Goal: Task Accomplishment & Management: Manage account settings

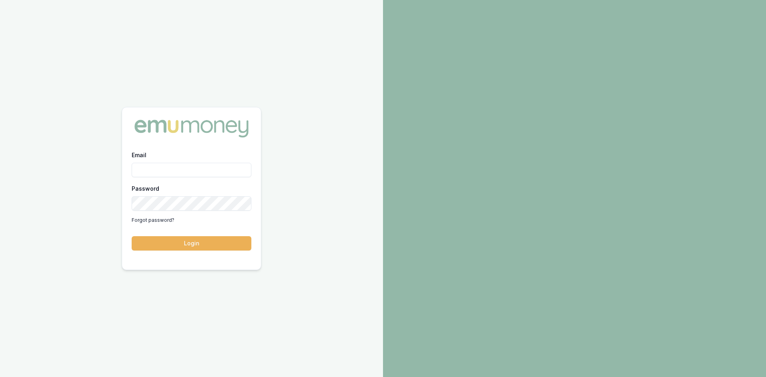
click at [183, 166] on input "Email" at bounding box center [192, 170] width 120 height 14
type input "wendy.fonseka@emumoney.com.au"
click at [203, 245] on button "Login" at bounding box center [192, 243] width 120 height 14
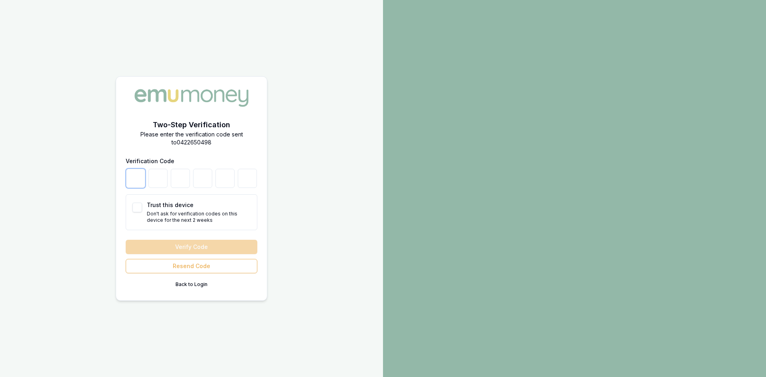
click at [137, 183] on input "number" at bounding box center [135, 178] width 19 height 19
type input "2"
type input "7"
type input "0"
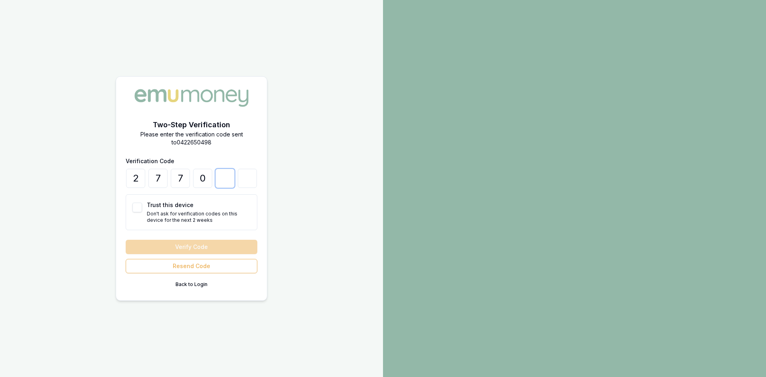
type input "5"
type input "1"
click at [138, 208] on button "Trust this device" at bounding box center [137, 208] width 10 height 10
checkbox input "true"
click at [155, 243] on button "Verify Code" at bounding box center [192, 247] width 132 height 14
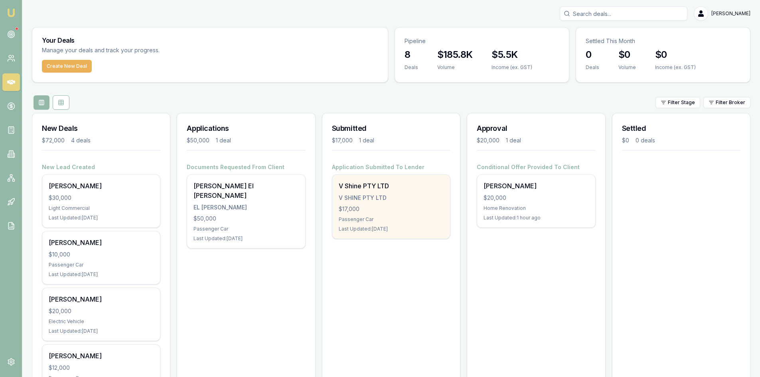
click at [379, 199] on div "V SHINE PTY LTD" at bounding box center [391, 198] width 105 height 8
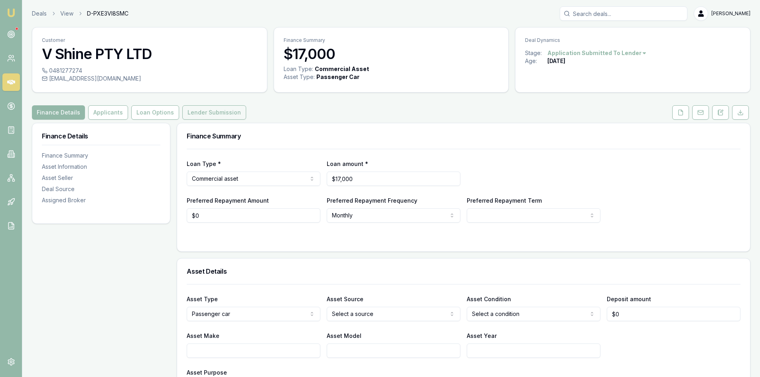
click at [214, 115] on button "Lender Submission" at bounding box center [214, 112] width 64 height 14
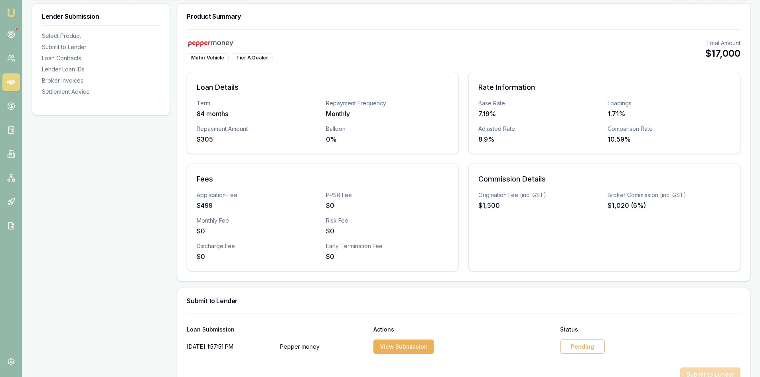
scroll to position [199, 0]
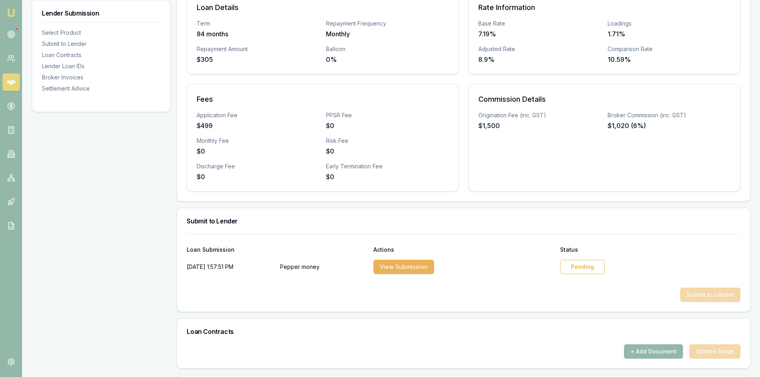
click at [584, 266] on div "Pending" at bounding box center [582, 267] width 45 height 14
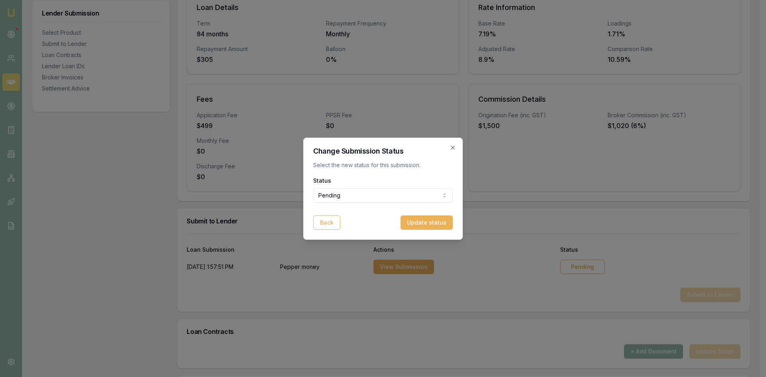
select select "APPROVED"
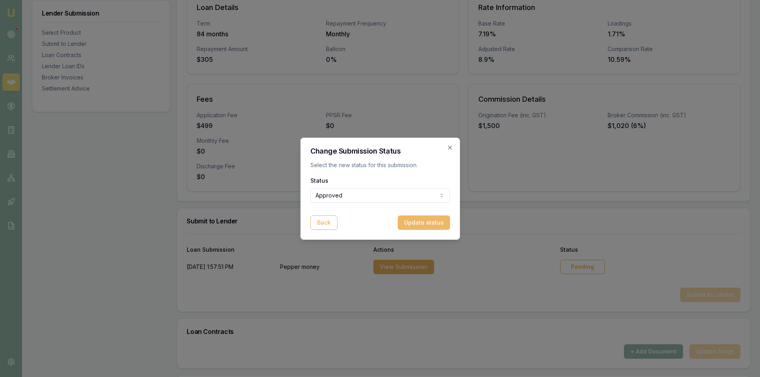
click at [422, 222] on button "Update status" at bounding box center [424, 222] width 52 height 14
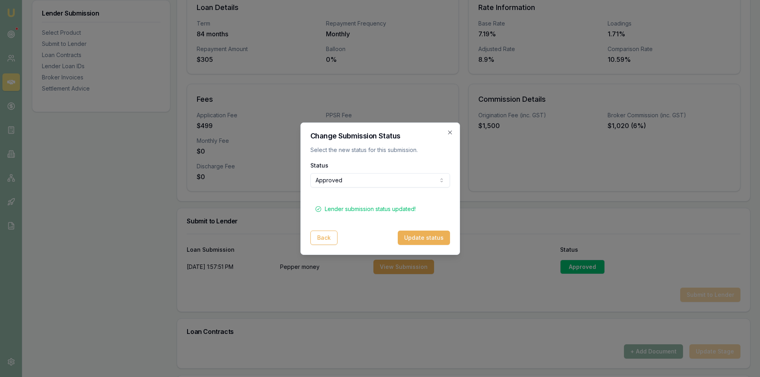
click at [450, 130] on icon "button" at bounding box center [450, 132] width 6 height 6
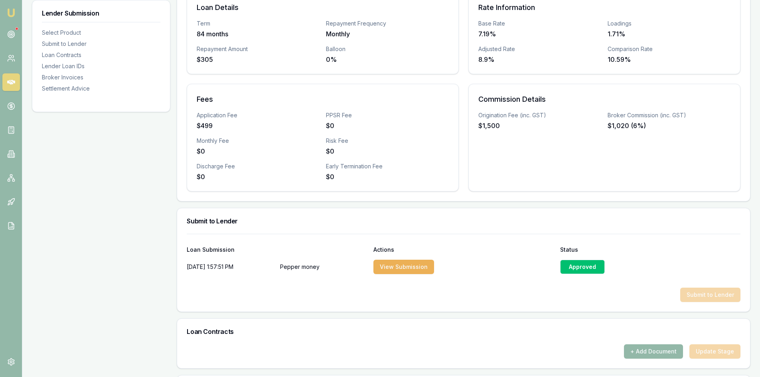
click at [75, 176] on div "Lender Submission Select Product Submit to Lender Loan Contracts Lender Loan ID…" at bounding box center [101, 280] width 138 height 714
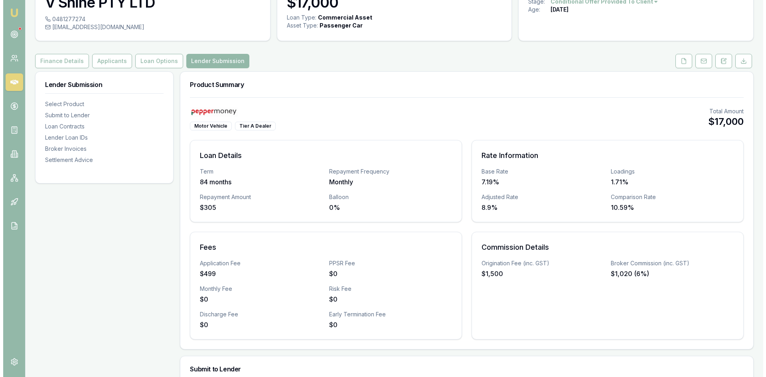
scroll to position [0, 0]
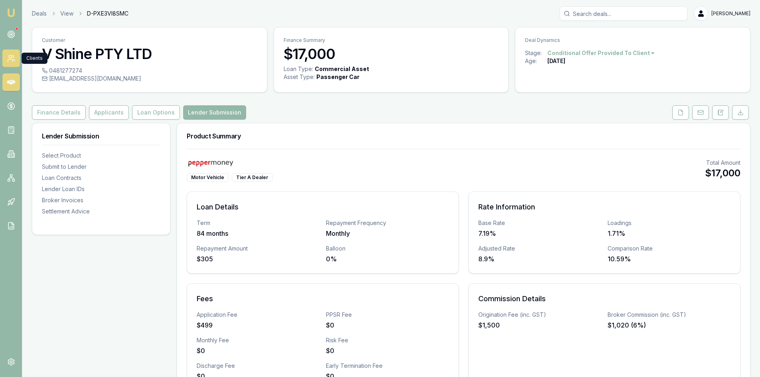
click at [7, 56] on icon at bounding box center [11, 58] width 8 height 8
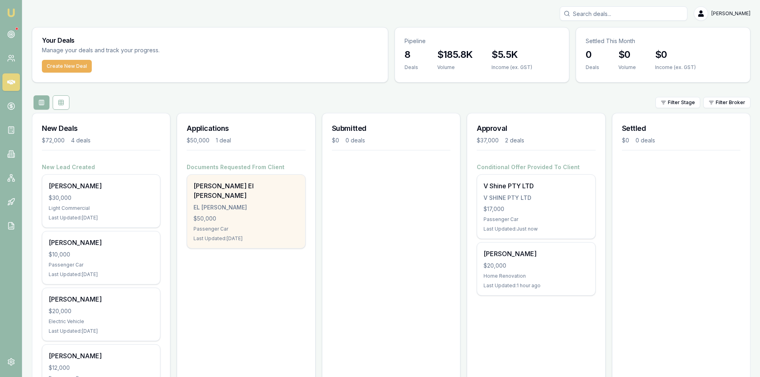
click at [249, 215] on div "$50,000" at bounding box center [245, 219] width 105 height 8
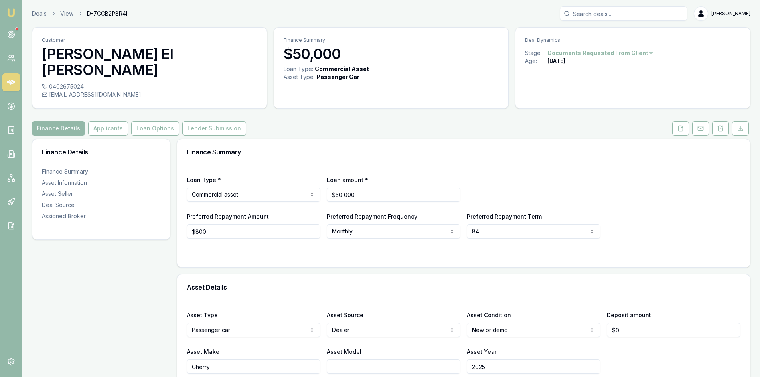
click at [645, 53] on html "Emu Broker Deals View D-7CGB2P8R4I [PERSON_NAME] Toggle Menu Customer [PERSON_N…" at bounding box center [380, 188] width 760 height 377
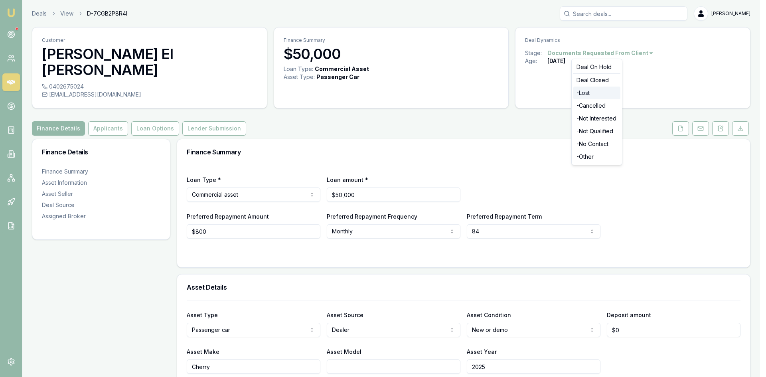
click at [598, 89] on div "- Lost" at bounding box center [596, 93] width 47 height 13
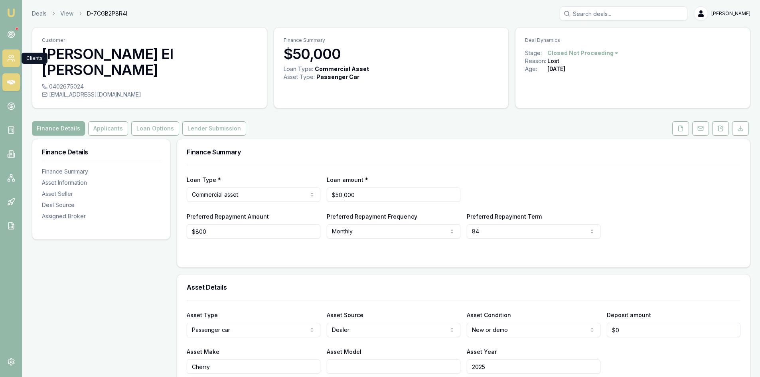
click at [10, 60] on icon at bounding box center [11, 58] width 8 height 8
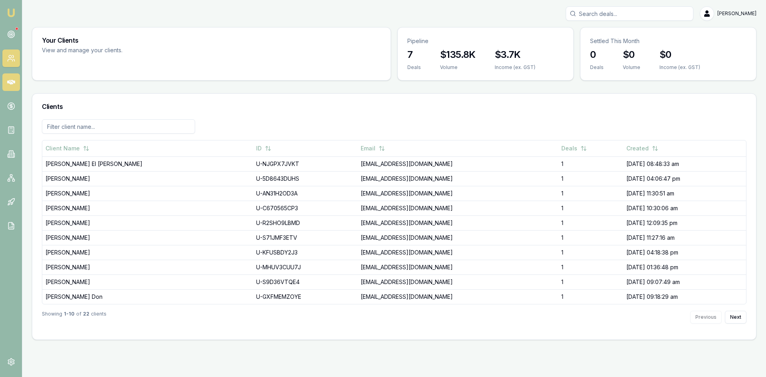
click at [8, 81] on icon at bounding box center [11, 82] width 8 height 5
